Goal: Information Seeking & Learning: Learn about a topic

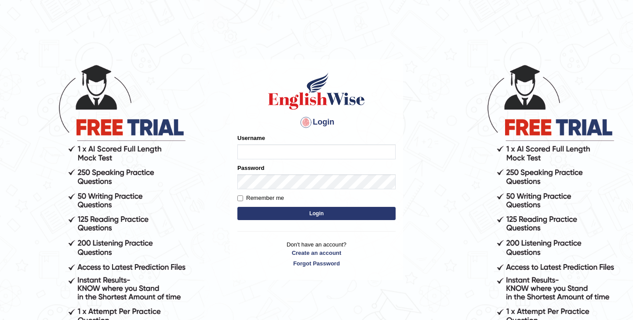
type input "SandhyaG"
click at [298, 210] on button "Login" at bounding box center [316, 213] width 158 height 13
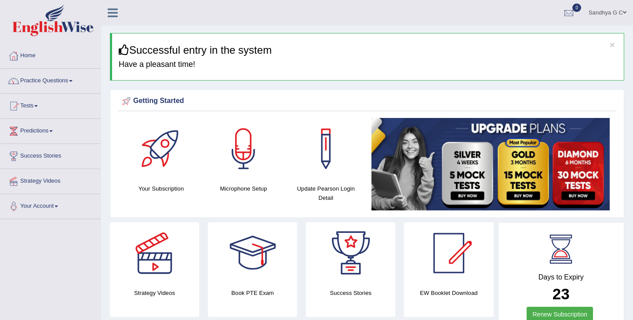
click at [84, 79] on link "Practice Questions" at bounding box center [50, 80] width 100 height 22
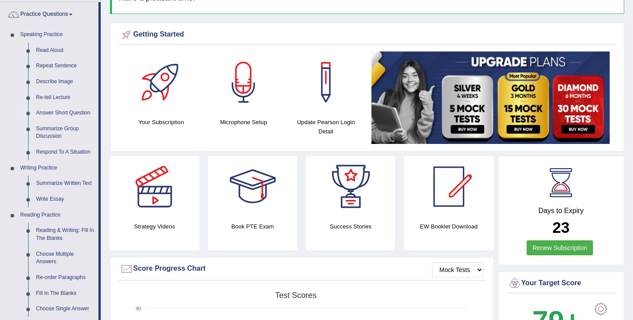
scroll to position [67, 0]
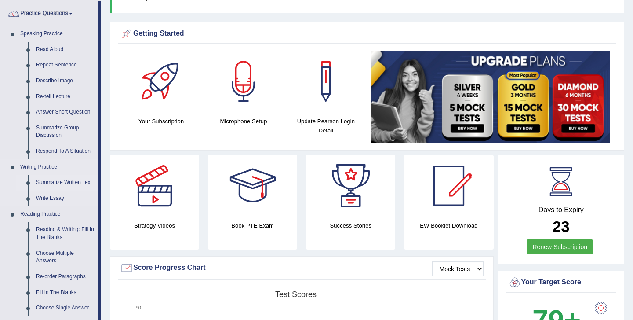
click at [80, 185] on link "Summarize Written Text" at bounding box center [65, 182] width 66 height 16
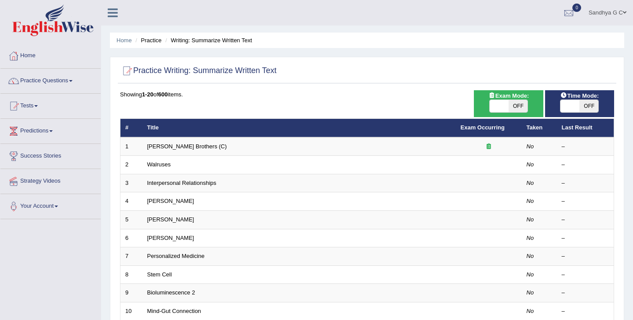
click at [503, 112] on span at bounding box center [499, 106] width 19 height 12
checkbox input "true"
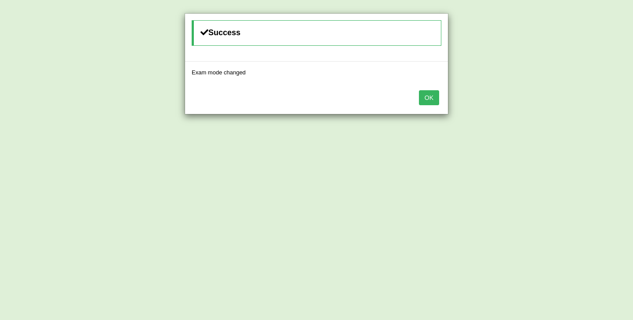
click at [431, 92] on button "OK" at bounding box center [429, 97] width 20 height 15
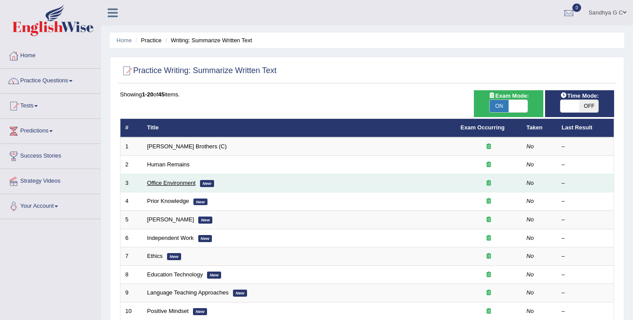
click at [194, 183] on link "Office Environment" at bounding box center [171, 182] width 48 height 7
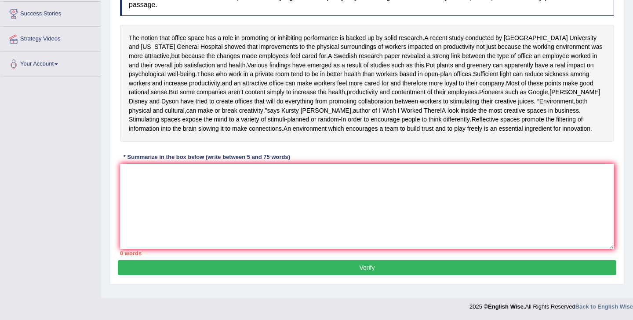
scroll to position [147, 0]
drag, startPoint x: 128, startPoint y: 32, endPoint x: 107, endPoint y: 26, distance: 22.4
click at [107, 26] on div "Home Practice Writing: Summarize Written Text Office Environment « Prev Next » …" at bounding box center [367, 77] width 532 height 439
drag, startPoint x: 129, startPoint y: 29, endPoint x: 137, endPoint y: 170, distance: 140.8
click at [137, 166] on div "Instructions: Read the passage below and summarize it using one sentence. Type …" at bounding box center [367, 117] width 498 height 286
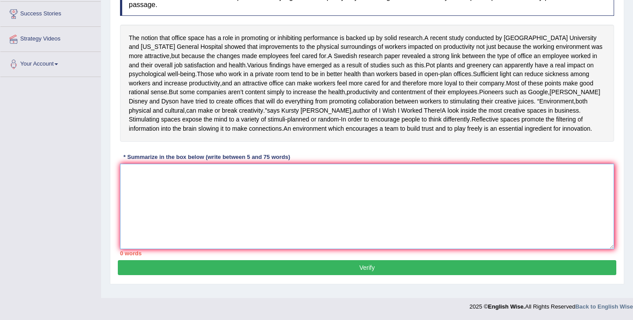
click at [136, 183] on textarea at bounding box center [367, 205] width 494 height 85
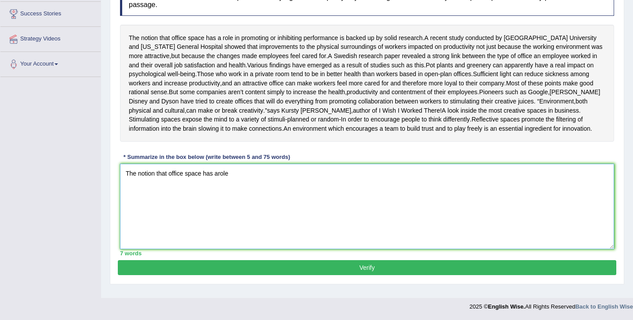
click at [218, 186] on textarea "The notion that office space has arole" at bounding box center [367, 205] width 494 height 85
click at [240, 185] on textarea "The notion that office space has a role" at bounding box center [367, 205] width 494 height 85
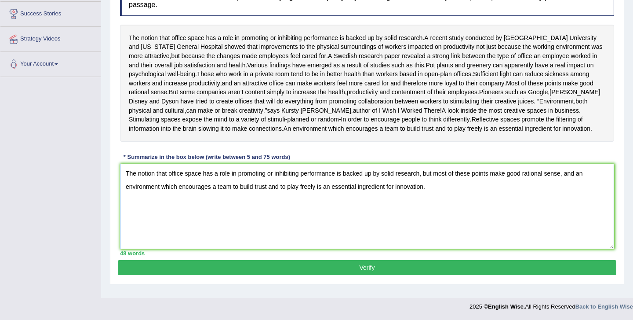
scroll to position [153, 0]
type textarea "The notion that office space has a role in promoting or inhibiting performance …"
click at [224, 275] on button "Verify" at bounding box center [367, 267] width 498 height 15
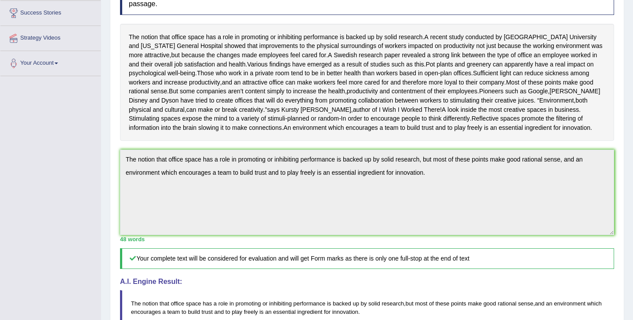
scroll to position [333, 0]
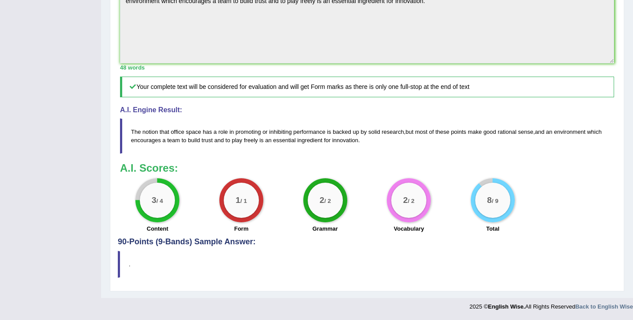
click at [122, 207] on div "3 / 4 Content" at bounding box center [158, 206] width 84 height 57
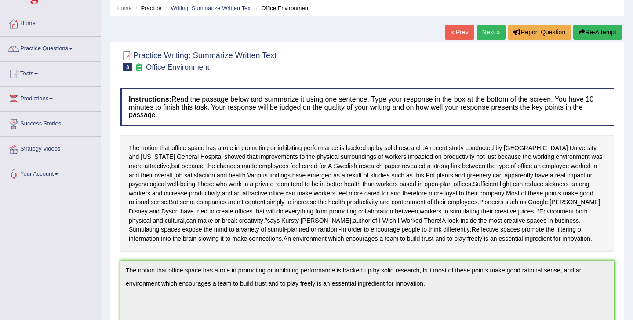
scroll to position [0, 0]
